Goal: Task Accomplishment & Management: Manage account settings

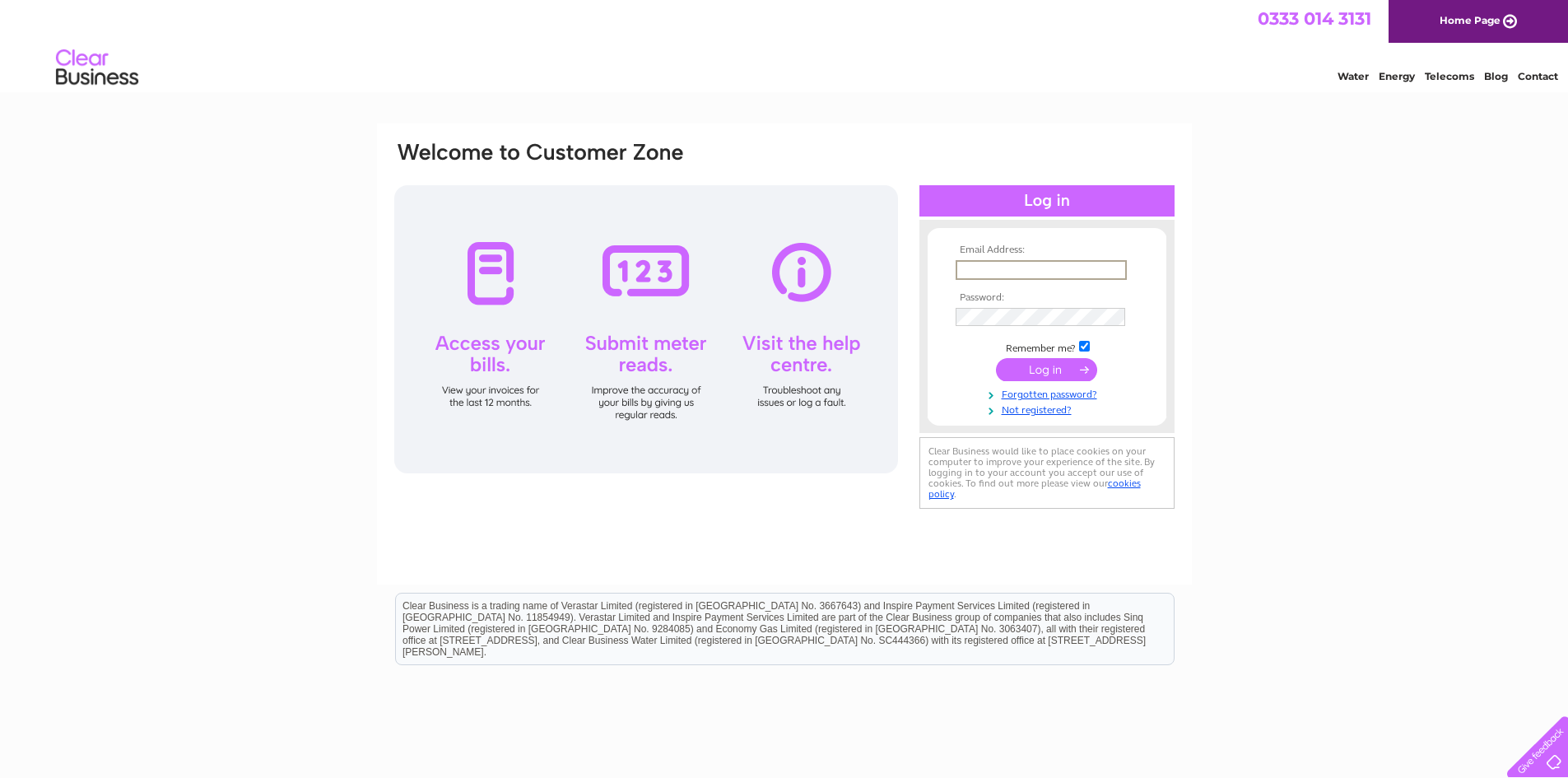
click at [1084, 274] on input "text" at bounding box center [1040, 270] width 171 height 20
type input "firefithq.enquiries@gmail.com"
click at [996, 358] on input "submit" at bounding box center [1046, 369] width 101 height 23
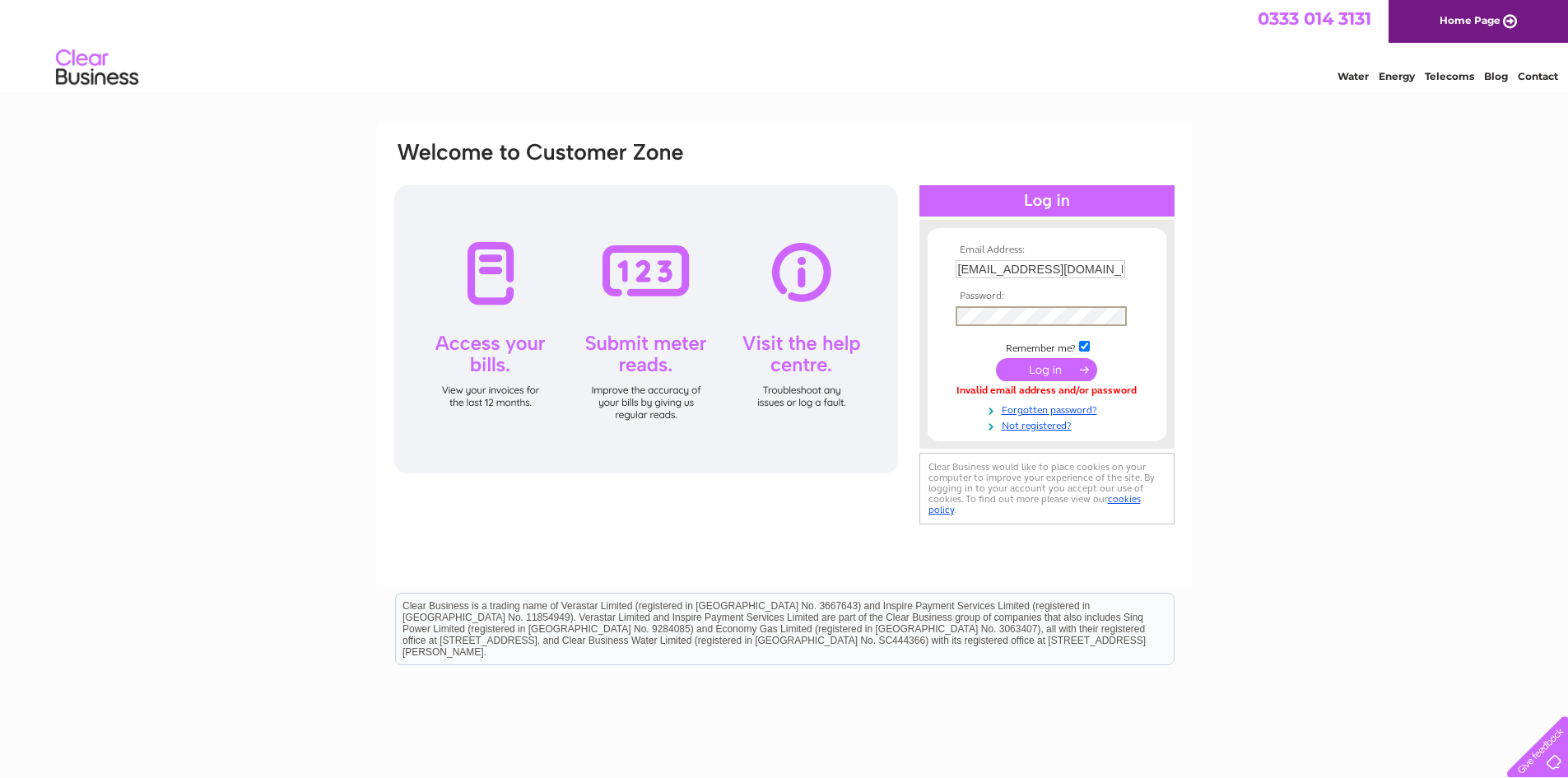
click at [996, 358] on input "submit" at bounding box center [1046, 369] width 101 height 23
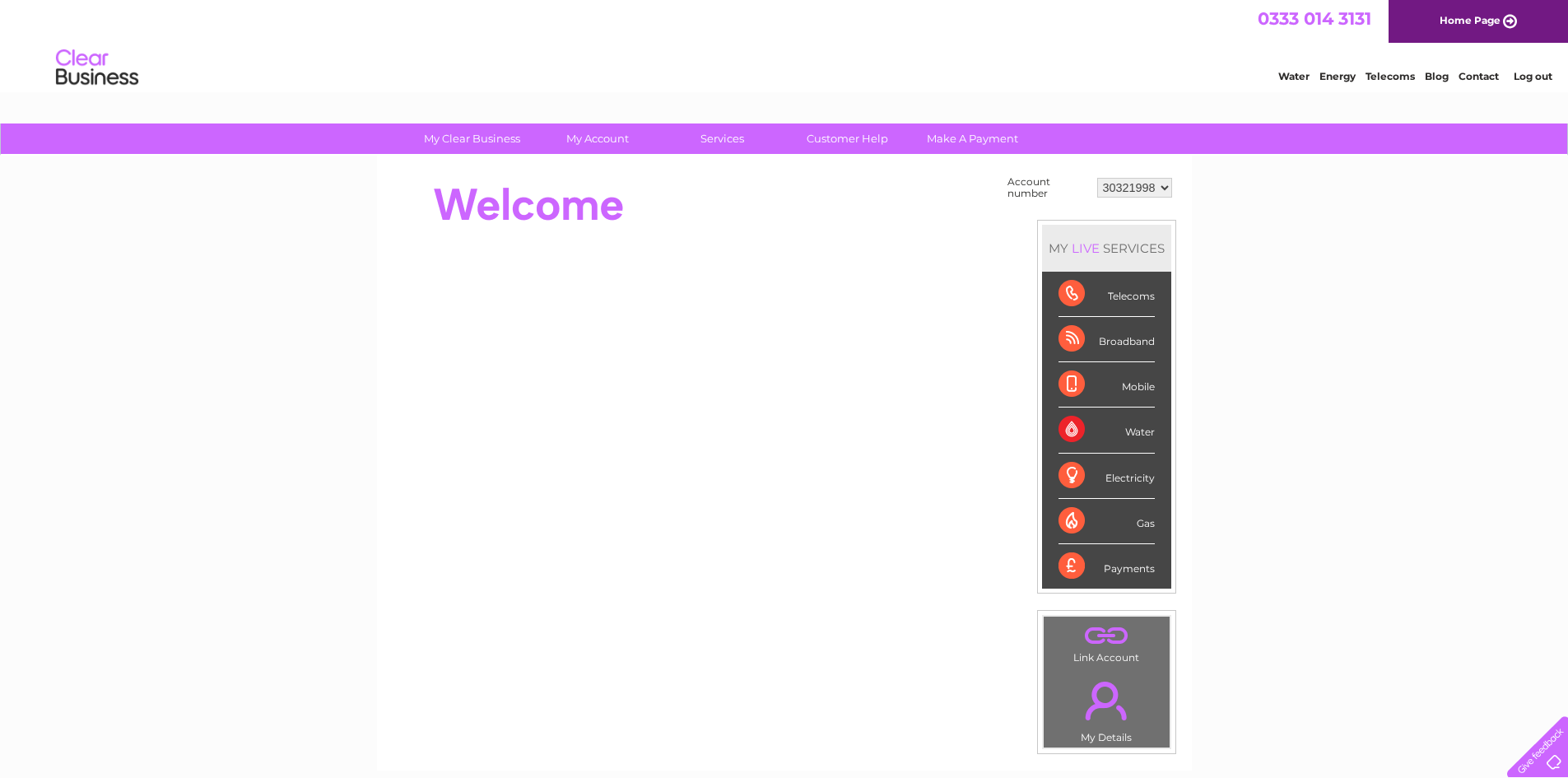
click at [1074, 567] on div "Payments" at bounding box center [1105, 565] width 96 height 44
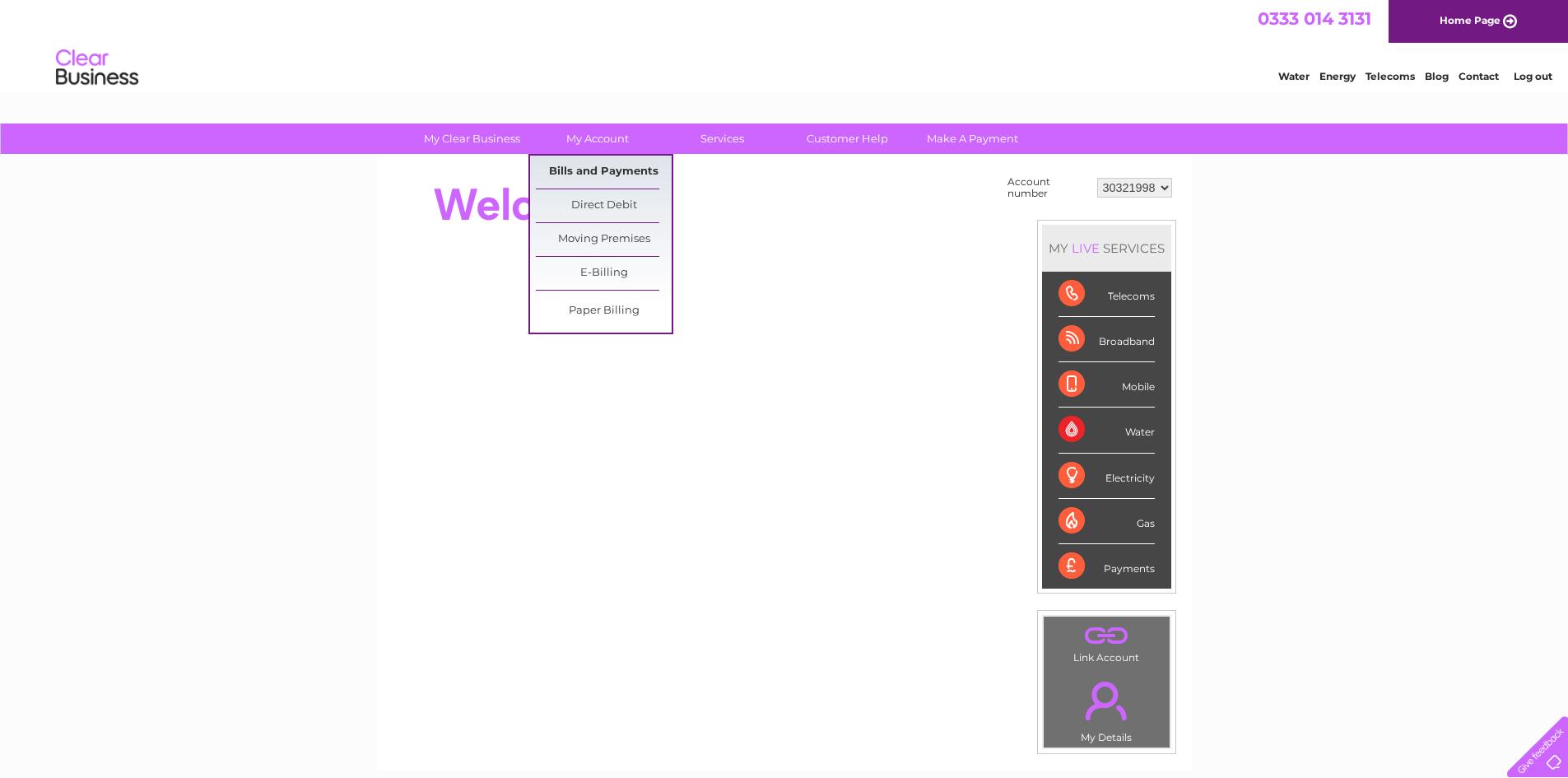
click at [627, 167] on link "Bills and Payments" at bounding box center [603, 171] width 135 height 33
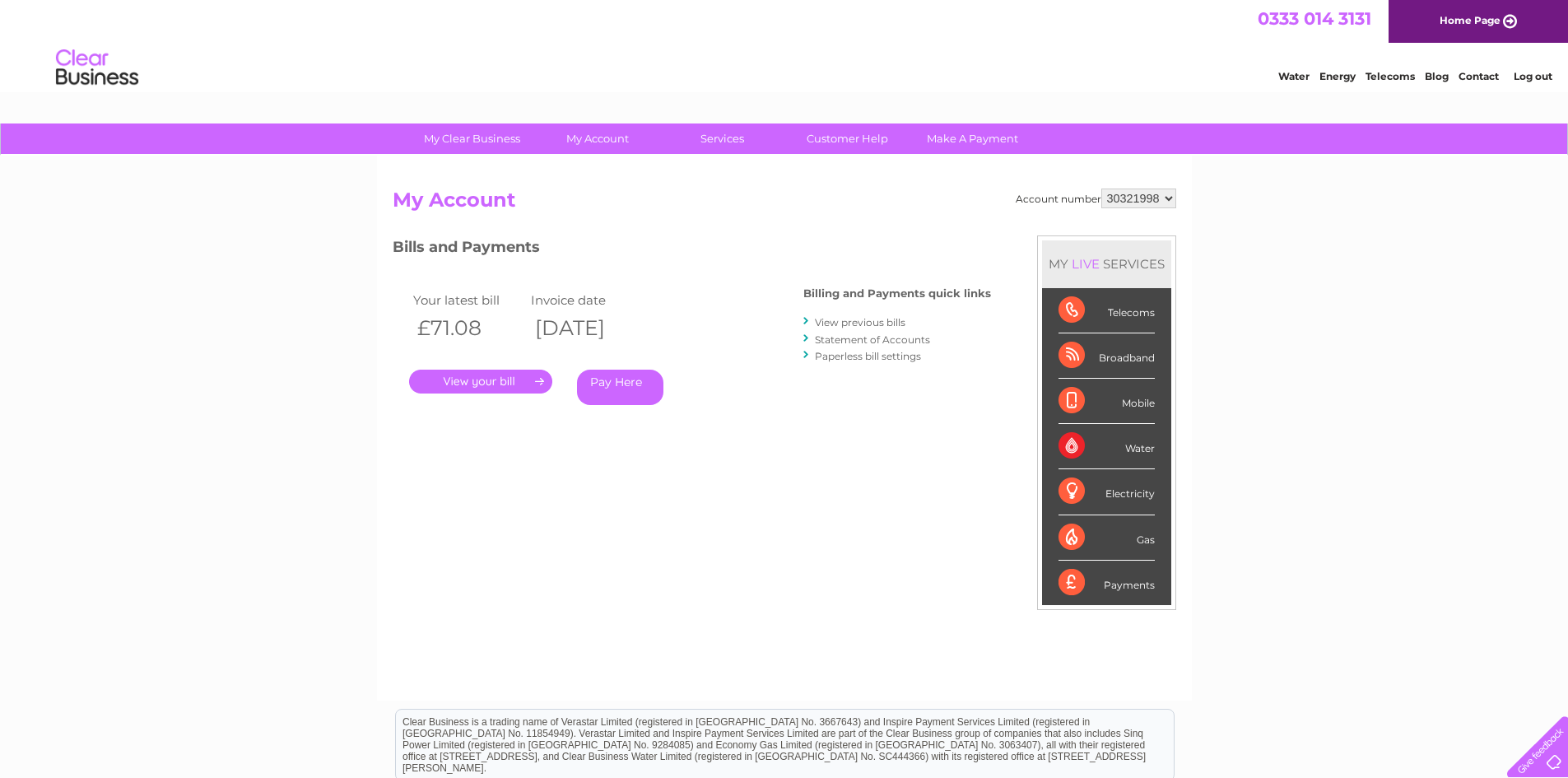
click at [521, 381] on link "." at bounding box center [480, 382] width 143 height 24
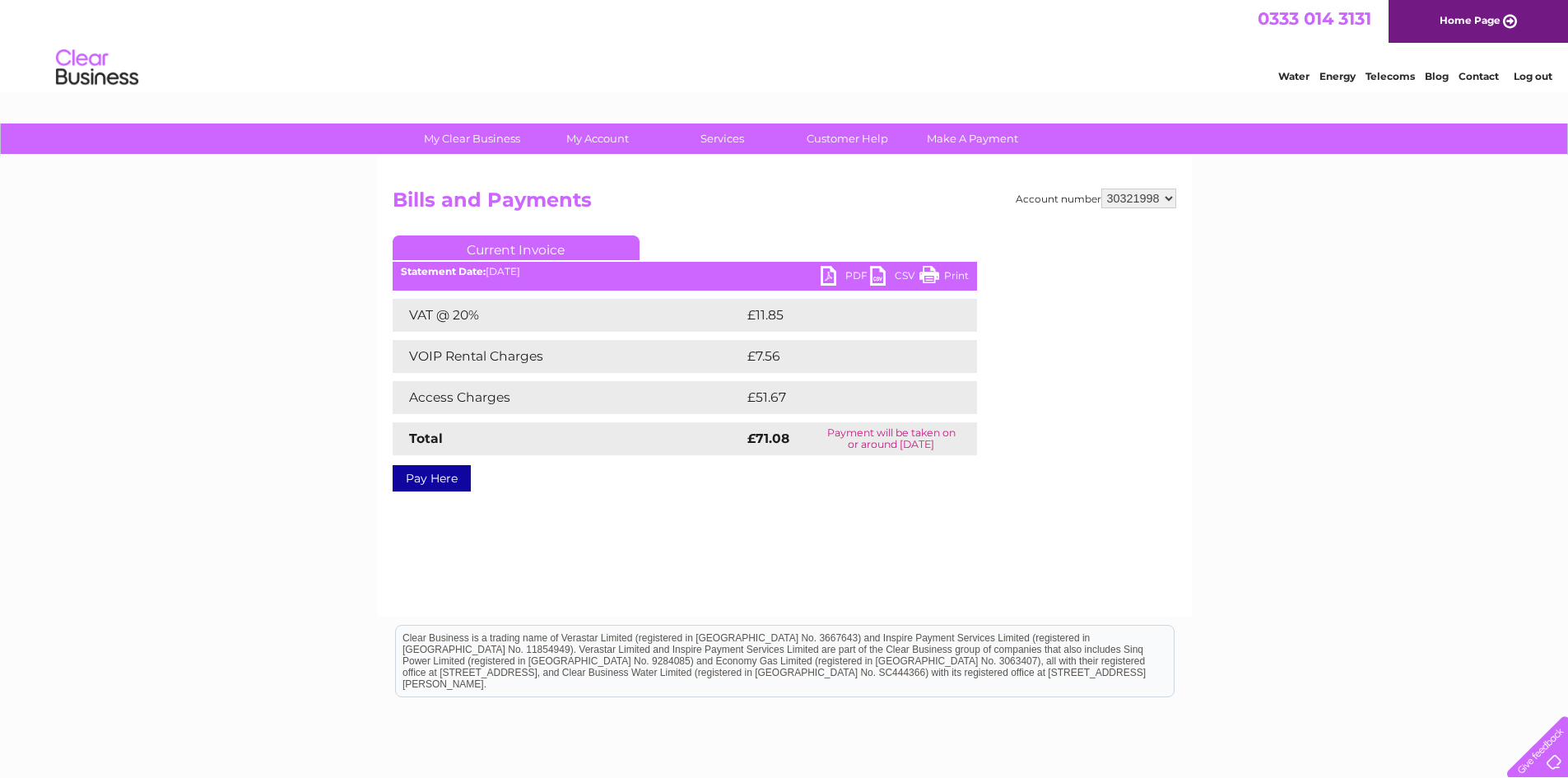
click at [852, 274] on link "PDF" at bounding box center [845, 278] width 49 height 24
